Goal: Navigation & Orientation: Find specific page/section

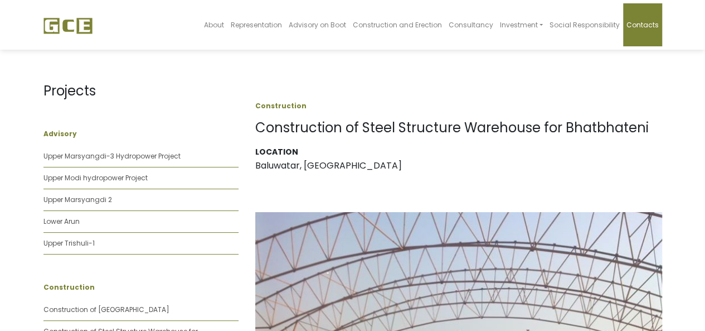
click at [640, 23] on span "Contacts" at bounding box center [643, 24] width 32 height 9
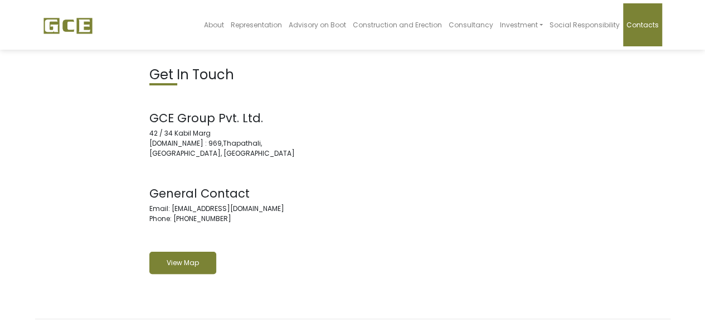
click at [167, 264] on link "View Map" at bounding box center [182, 262] width 67 height 22
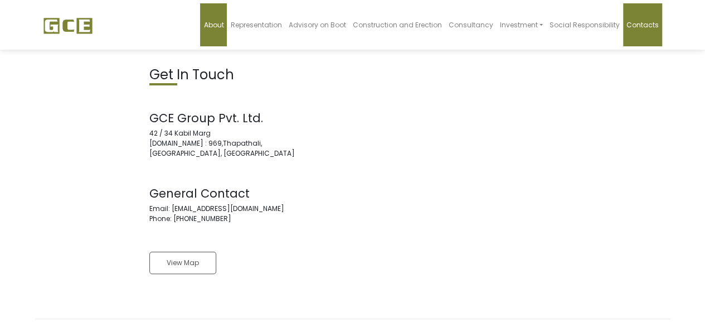
click at [224, 23] on span "About" at bounding box center [213, 24] width 20 height 9
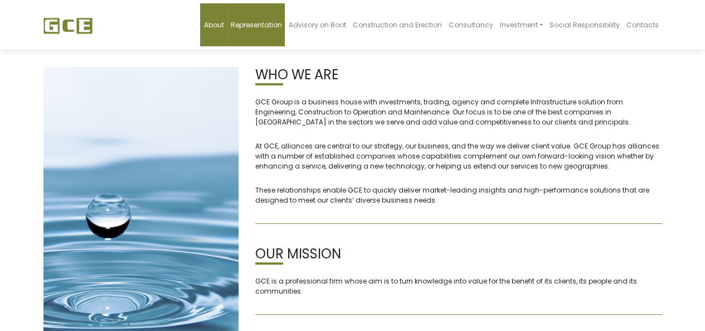
click at [270, 27] on span "Representation" at bounding box center [255, 24] width 51 height 9
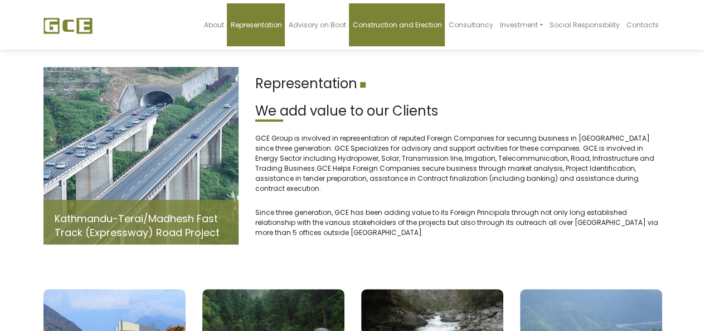
click at [389, 27] on span "Construction and Erection" at bounding box center [396, 24] width 89 height 9
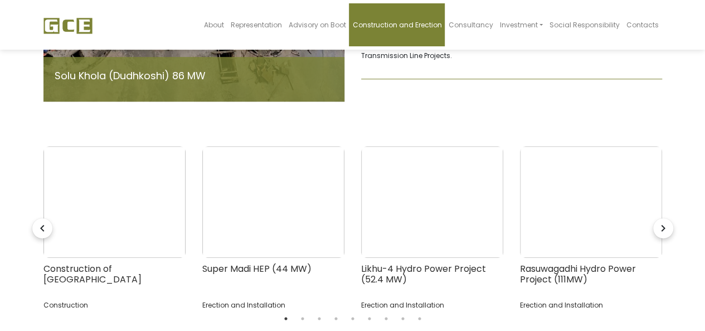
scroll to position [262, 0]
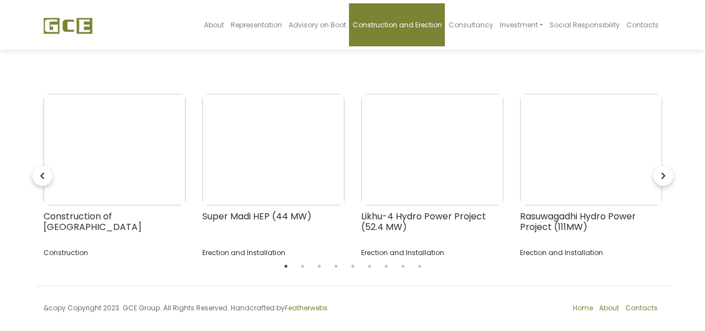
click at [104, 149] on img at bounding box center [114, 149] width 142 height 111
click at [663, 166] on icon "navigate_next" at bounding box center [663, 176] width 20 height 20
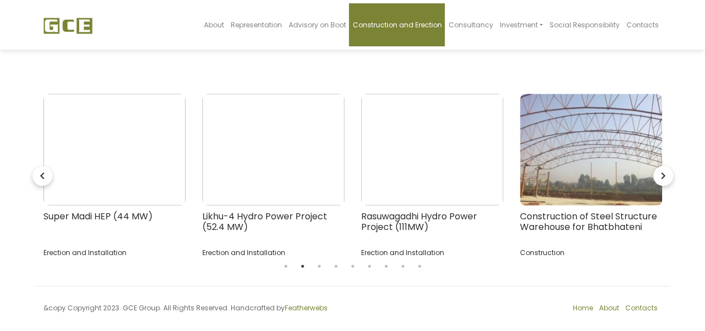
click at [663, 166] on icon "navigate_next" at bounding box center [663, 176] width 20 height 20
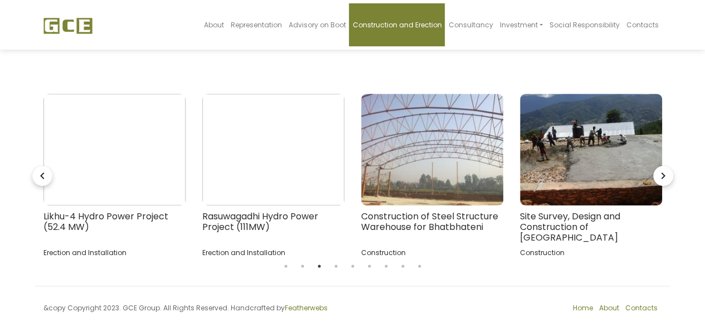
click at [663, 166] on icon "navigate_next" at bounding box center [663, 176] width 20 height 20
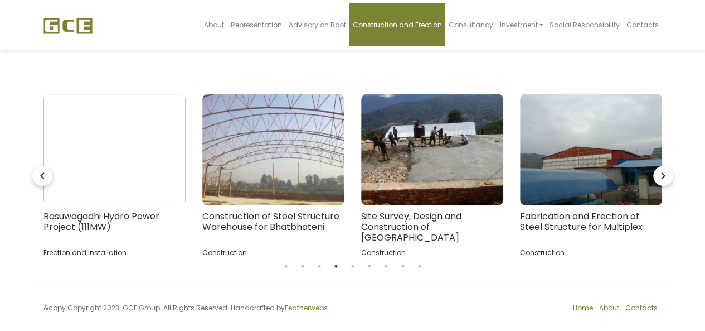
click at [663, 166] on icon "navigate_next" at bounding box center [663, 176] width 20 height 20
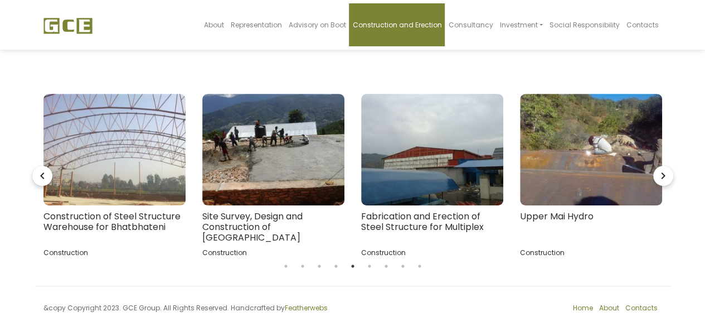
click at [663, 166] on icon "navigate_next" at bounding box center [663, 176] width 20 height 20
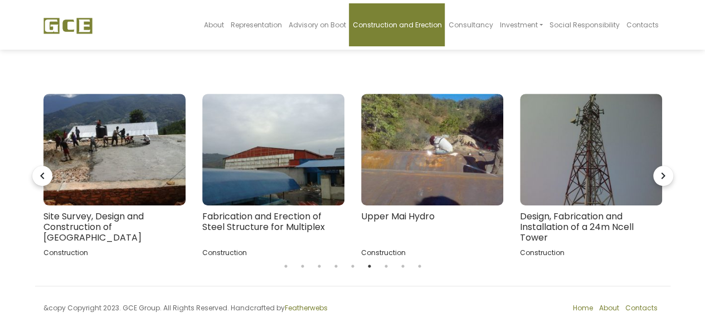
click at [663, 166] on icon "navigate_next" at bounding box center [663, 176] width 20 height 20
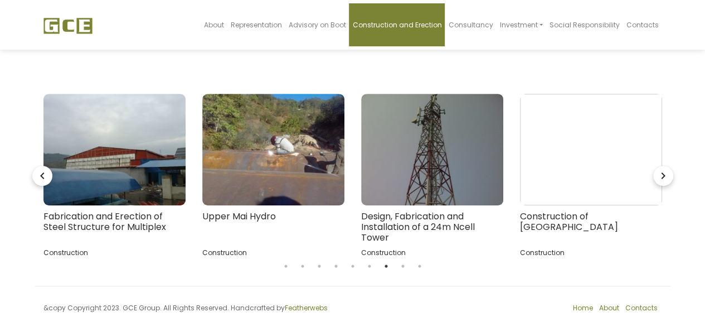
click at [125, 211] on h4 "Fabrication and Erection of Steel Structure for Multiplex" at bounding box center [114, 227] width 142 height 33
click at [608, 144] on img at bounding box center [591, 149] width 142 height 111
